Goal: Task Accomplishment & Management: Use online tool/utility

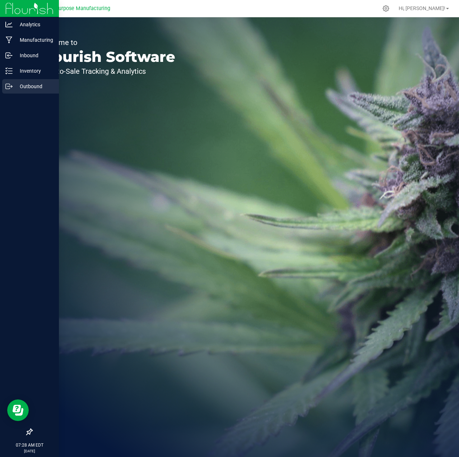
click at [24, 86] on p "Outbound" at bounding box center [34, 86] width 43 height 9
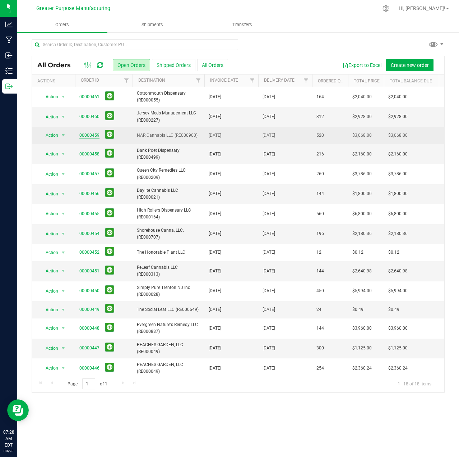
click at [91, 136] on link "00000459" at bounding box center [89, 135] width 20 height 7
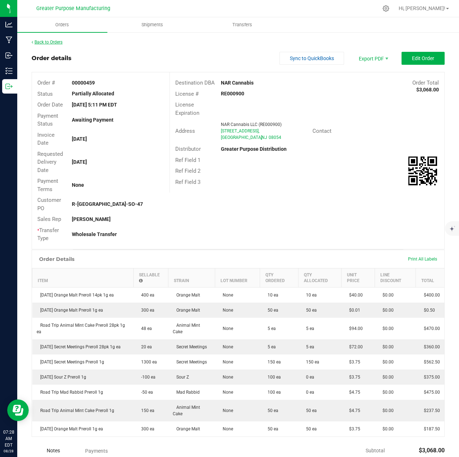
click at [56, 40] on link "Back to Orders" at bounding box center [47, 42] width 31 height 5
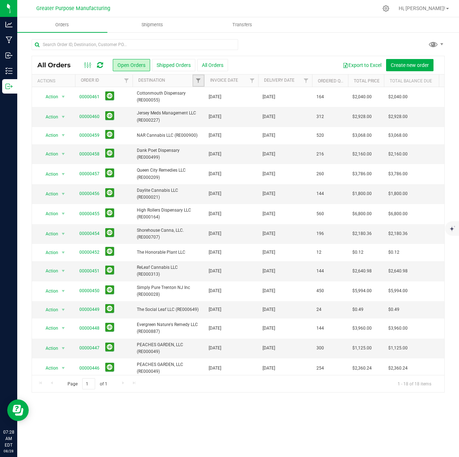
click at [195, 77] on link "Filter" at bounding box center [199, 80] width 12 height 12
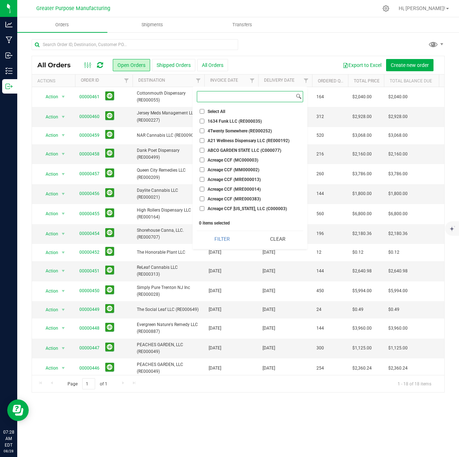
click at [216, 100] on input at bounding box center [245, 96] width 97 height 10
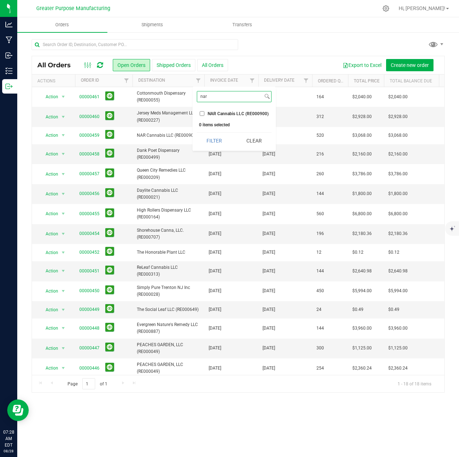
type input "nar"
click at [203, 113] on input "NAR Cannabis LLC (RE000900)" at bounding box center [202, 113] width 5 height 5
checkbox input "true"
click at [207, 139] on button "Filter" at bounding box center [214, 141] width 35 height 16
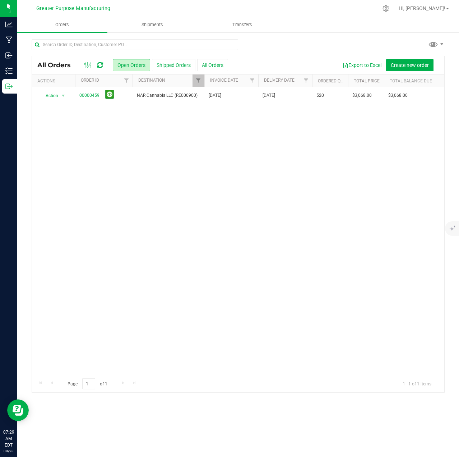
click at [289, 160] on div "Action Action Cancel order Clone order Edit order Mark as fully paid Order audi…" at bounding box center [238, 231] width 413 height 288
